Goal: Navigation & Orientation: Find specific page/section

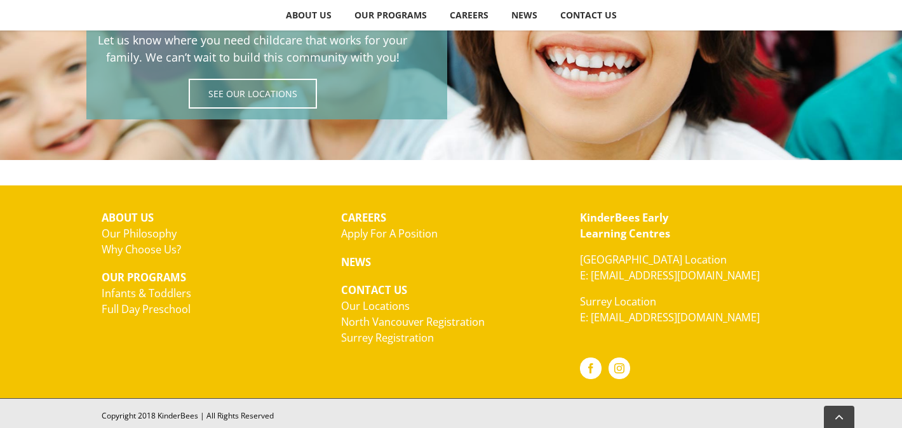
scroll to position [2337, 0]
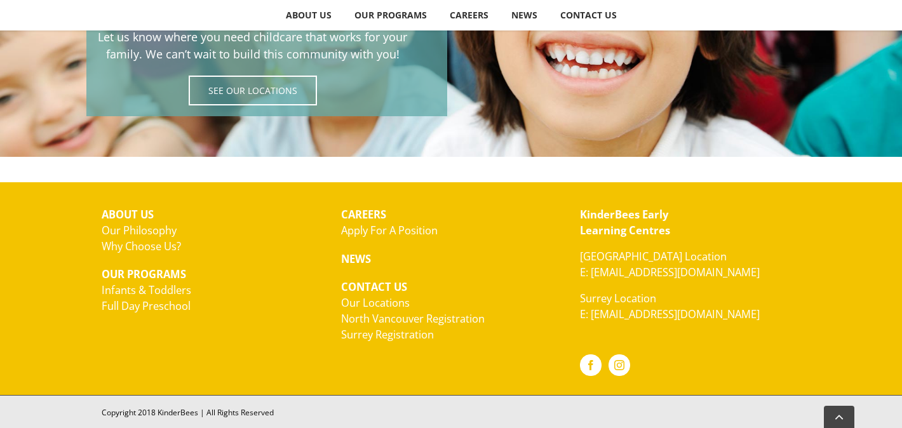
click at [386, 301] on link "Our Locations" at bounding box center [375, 302] width 69 height 15
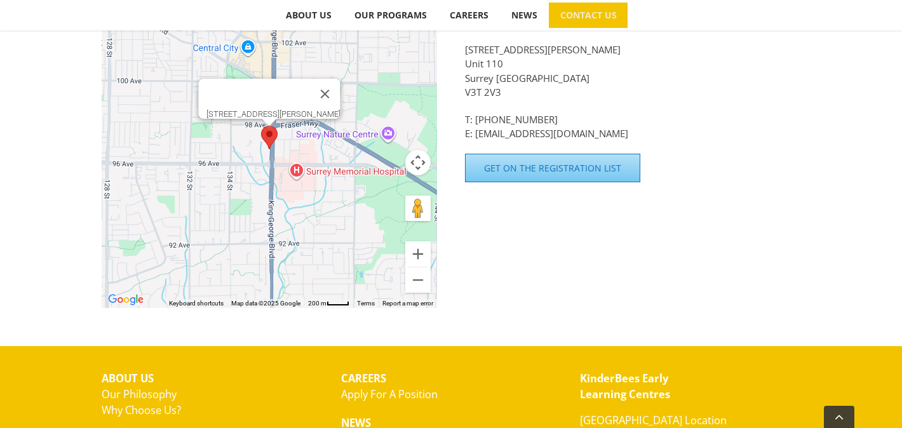
scroll to position [501, 0]
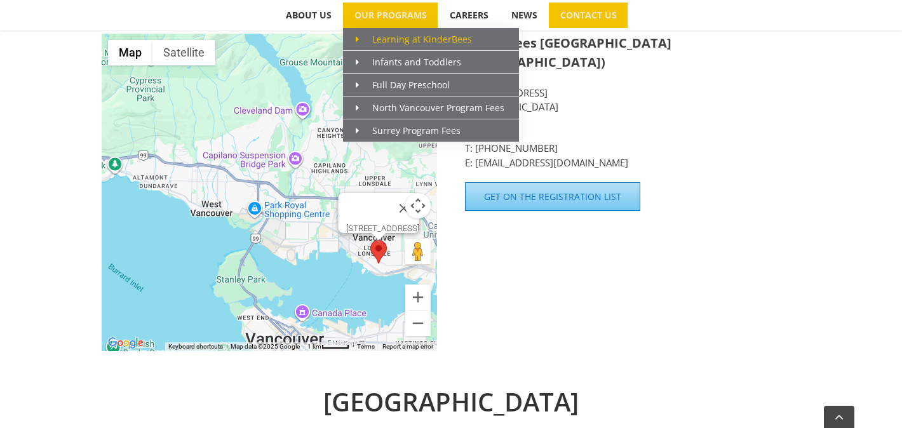
click at [388, 33] on span "Learning at KinderBees" at bounding box center [414, 39] width 116 height 12
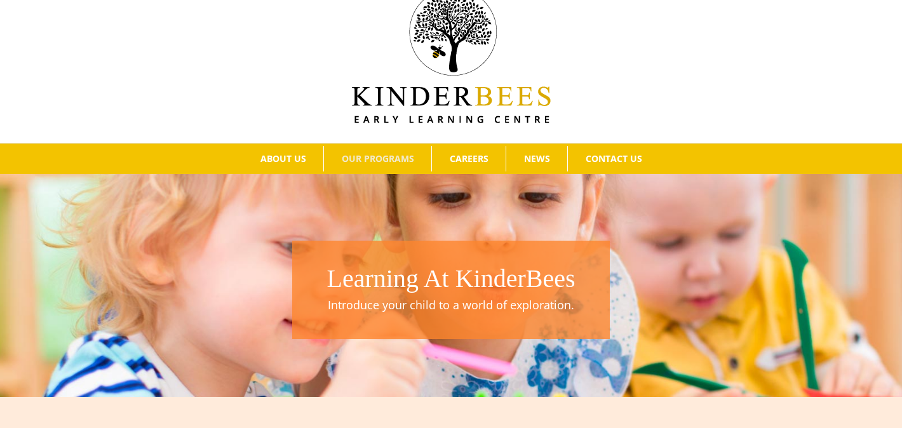
scroll to position [54, 0]
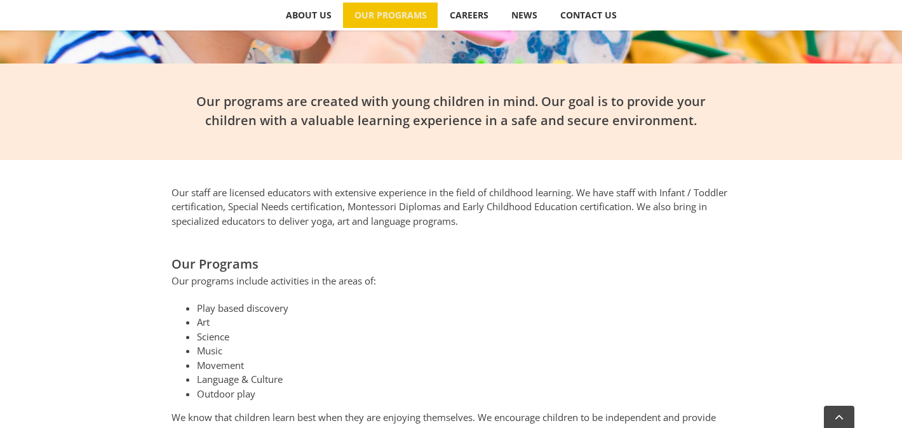
scroll to position [869, 0]
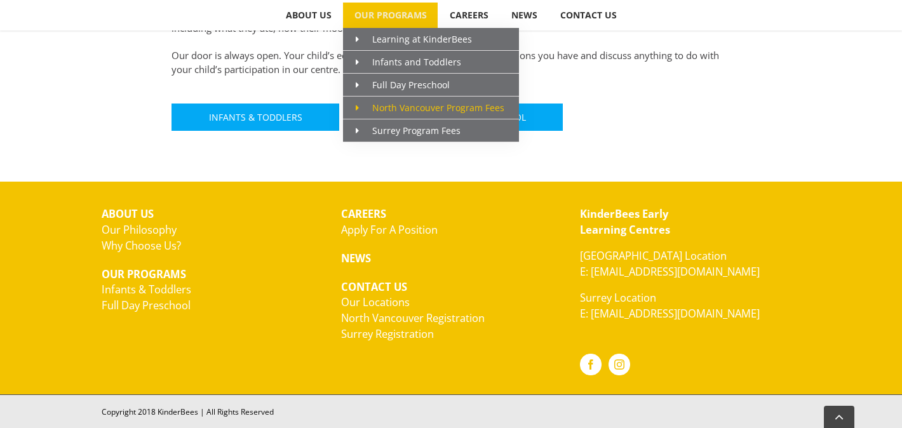
click at [369, 104] on span "Main Menu" at bounding box center [364, 107] width 17 height 13
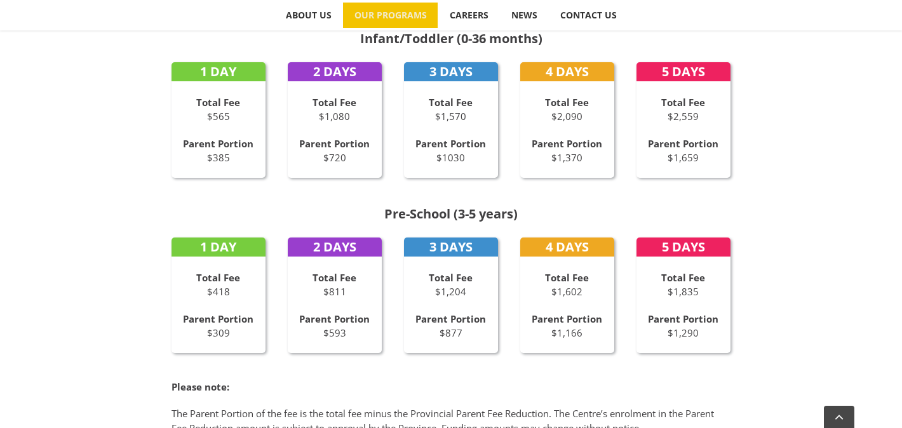
scroll to position [636, 0]
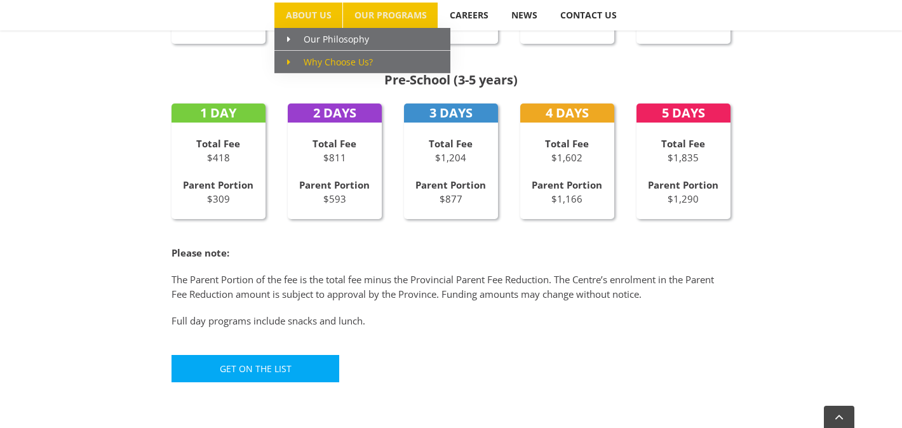
scroll to position [854, 0]
